Goal: Information Seeking & Learning: Learn about a topic

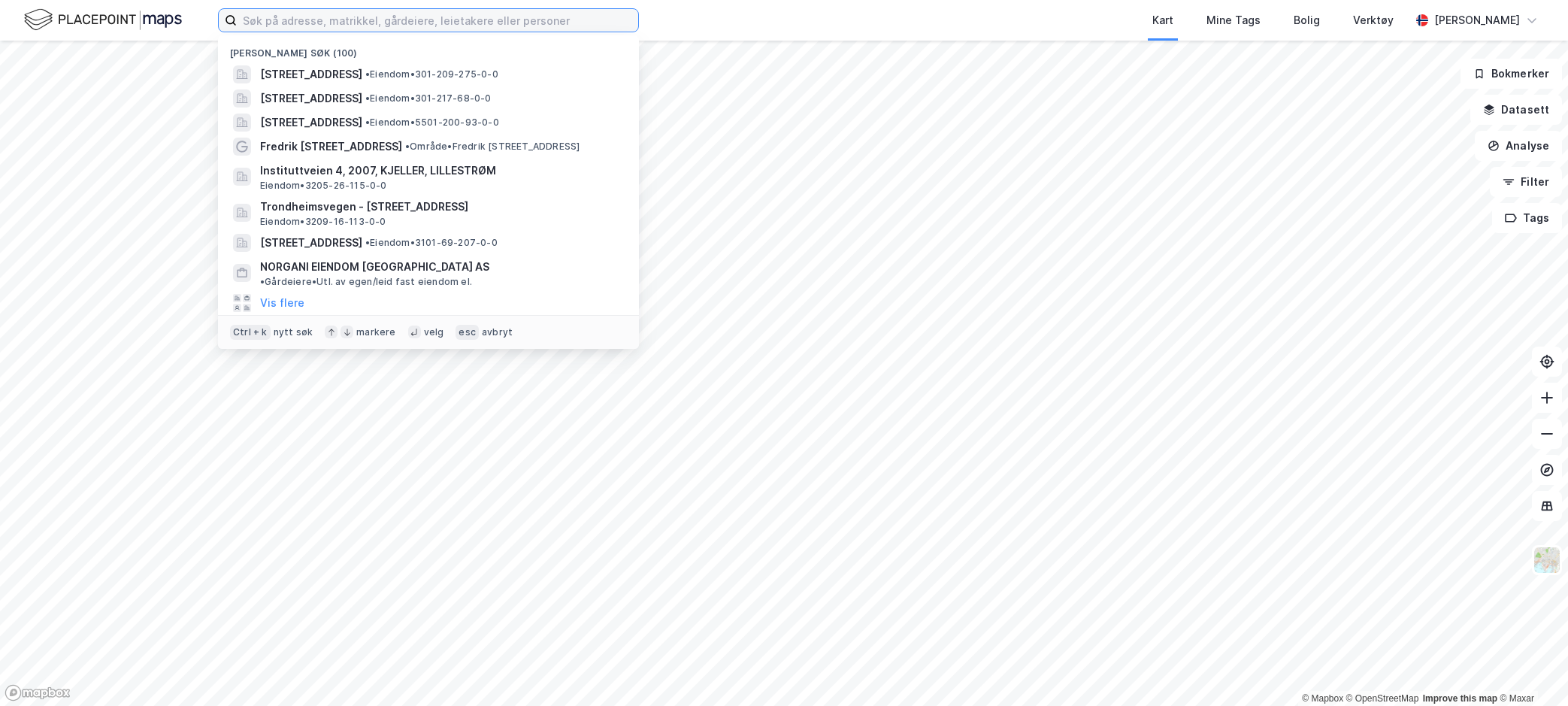
click at [293, 20] on input at bounding box center [437, 20] width 401 height 23
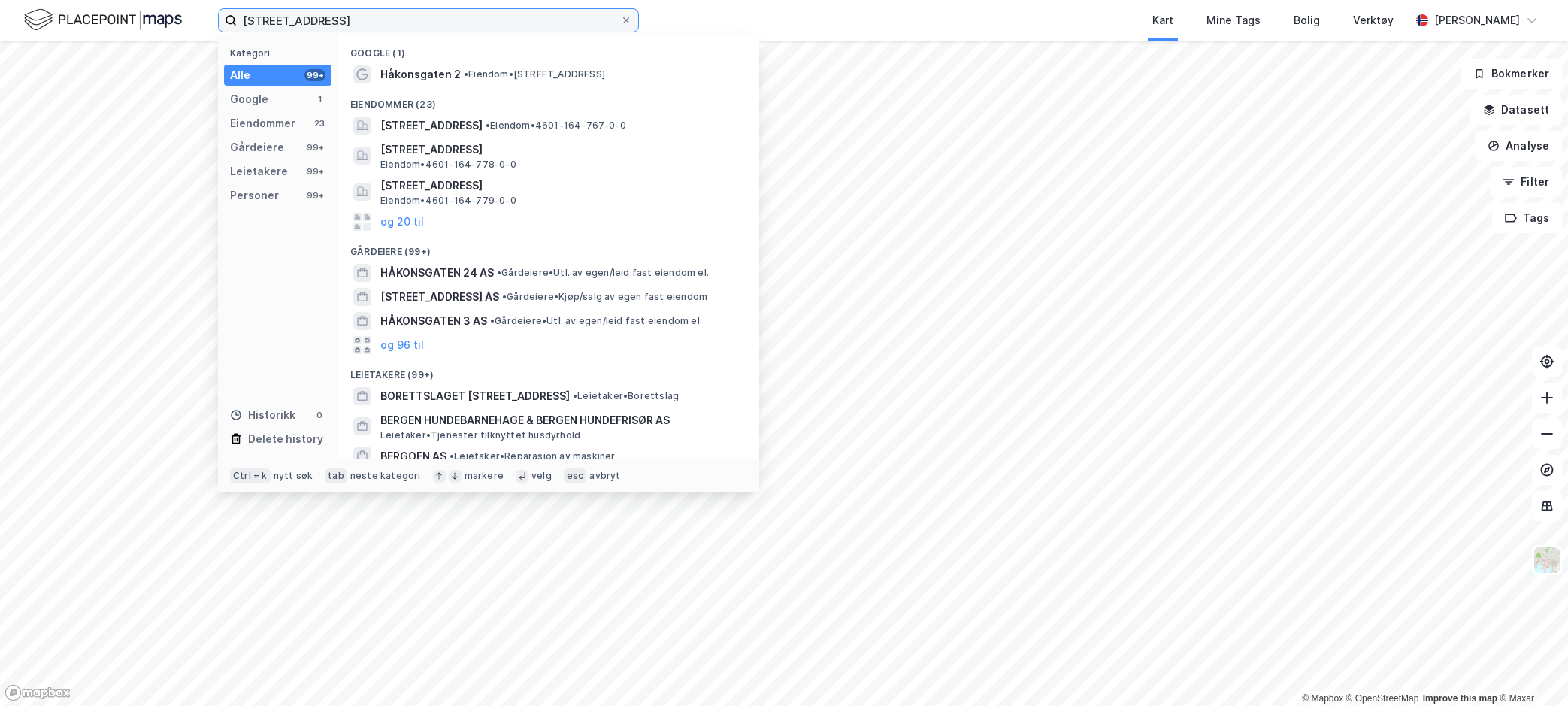
type input "[STREET_ADDRESS]"
click at [485, 74] on span "• Eiendom • [STREET_ADDRESS]" at bounding box center [535, 74] width 141 height 12
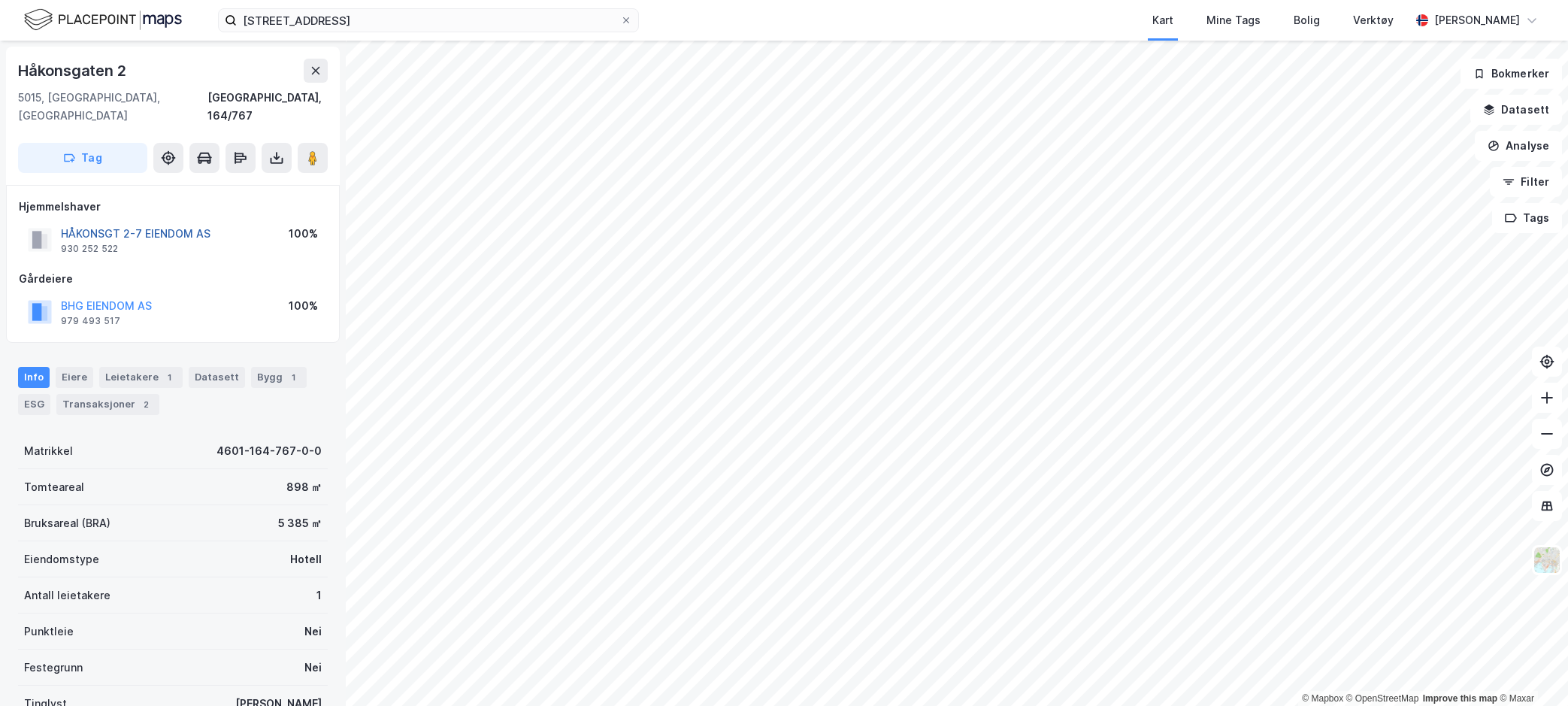
click at [0, 0] on button "HÅKONSGT 2-7 EIENDOM AS" at bounding box center [0, 0] width 0 height 0
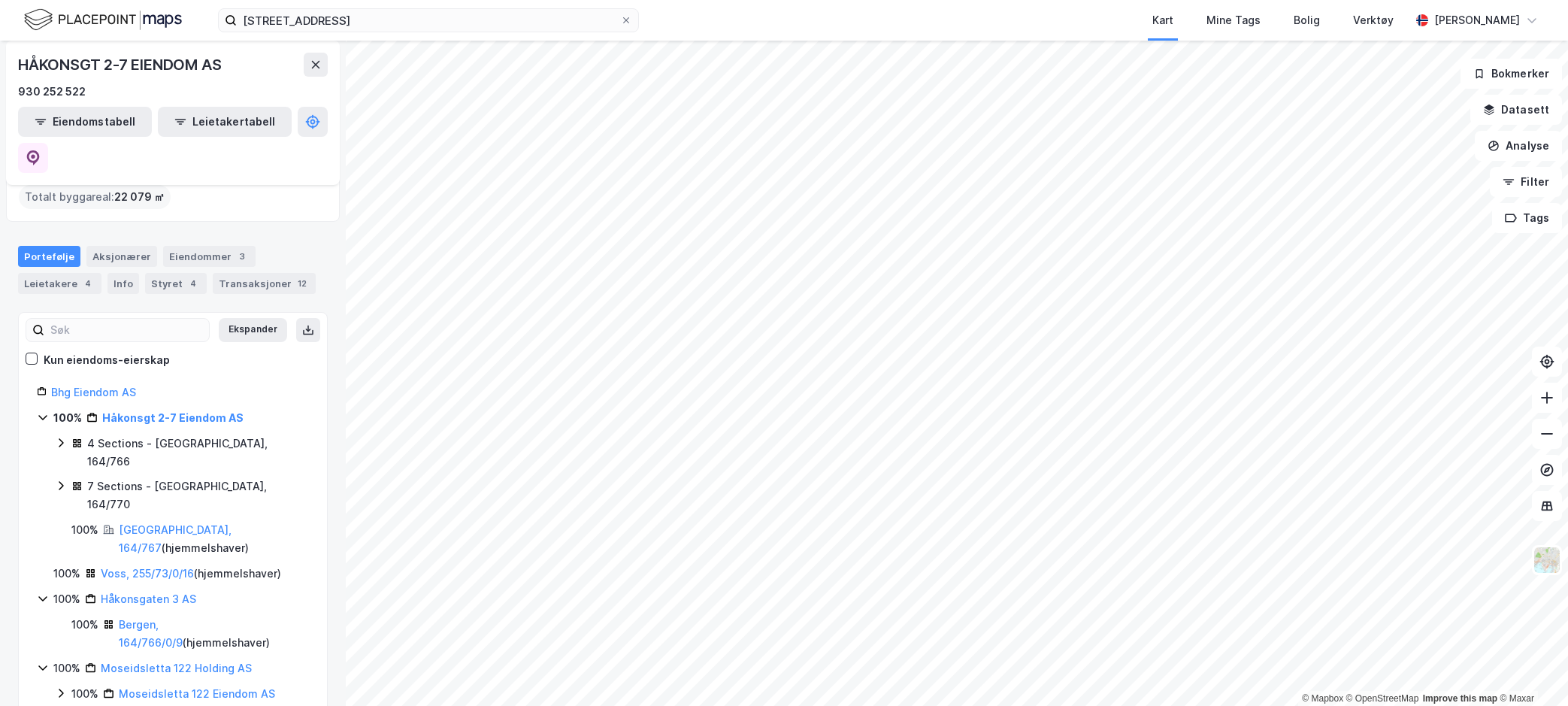
scroll to position [151, 0]
